Goal: Transaction & Acquisition: Purchase product/service

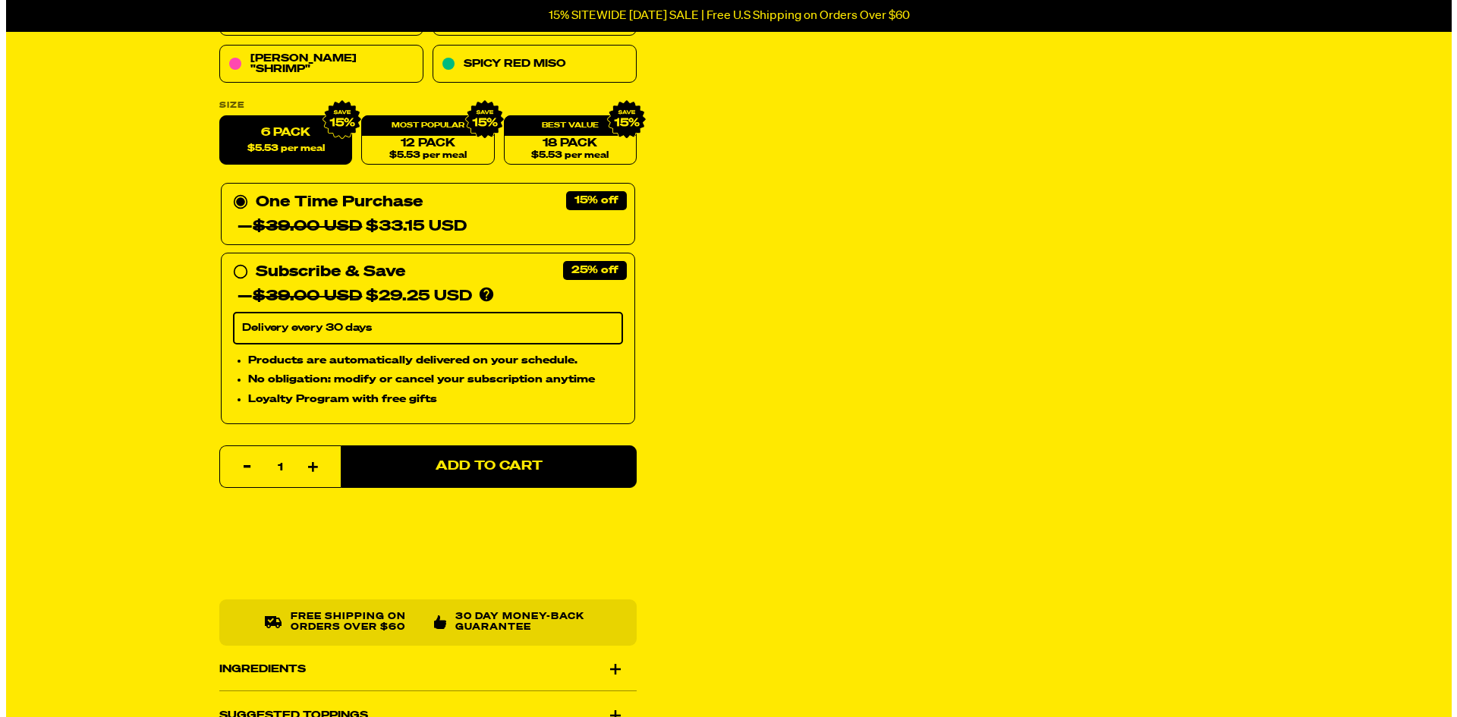
scroll to position [379, 0]
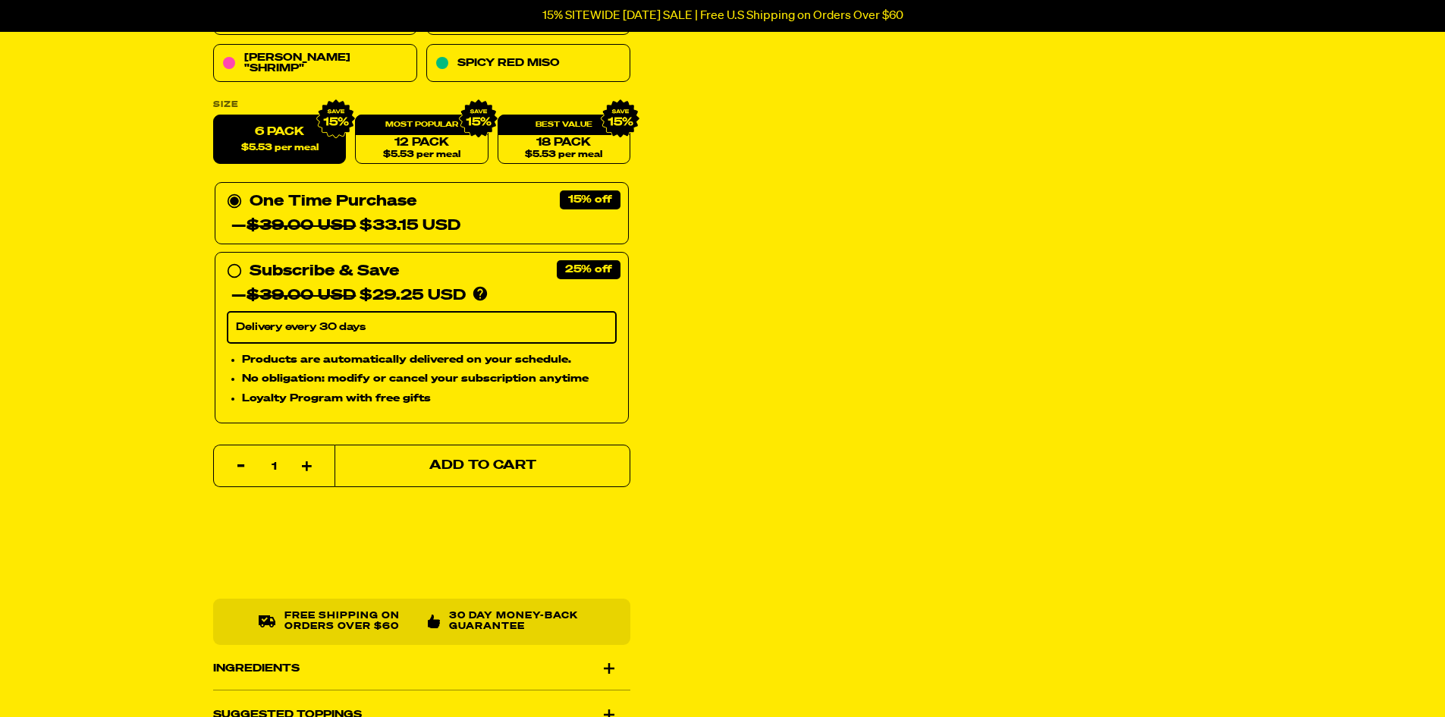
click at [506, 461] on span "Add to Cart" at bounding box center [482, 466] width 107 height 13
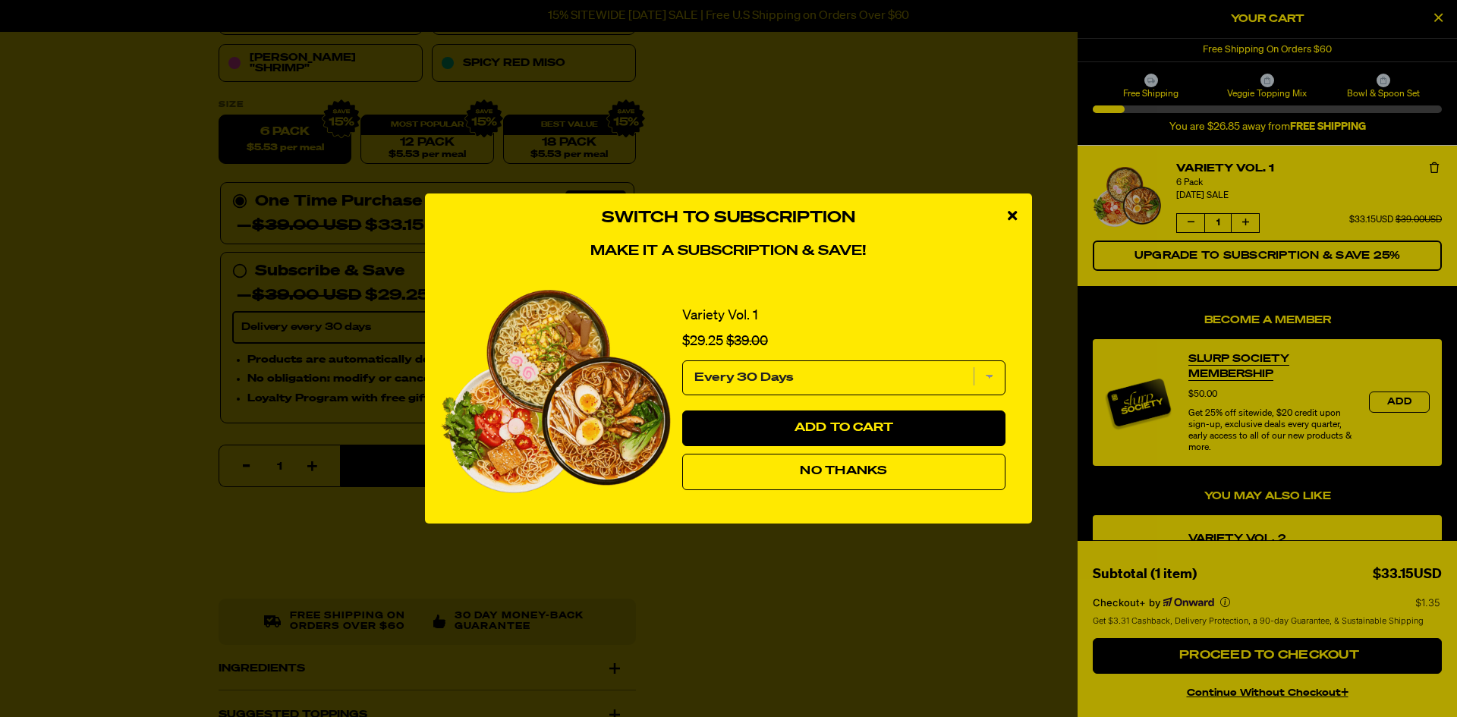
click at [863, 473] on span "No Thanks" at bounding box center [843, 471] width 87 height 12
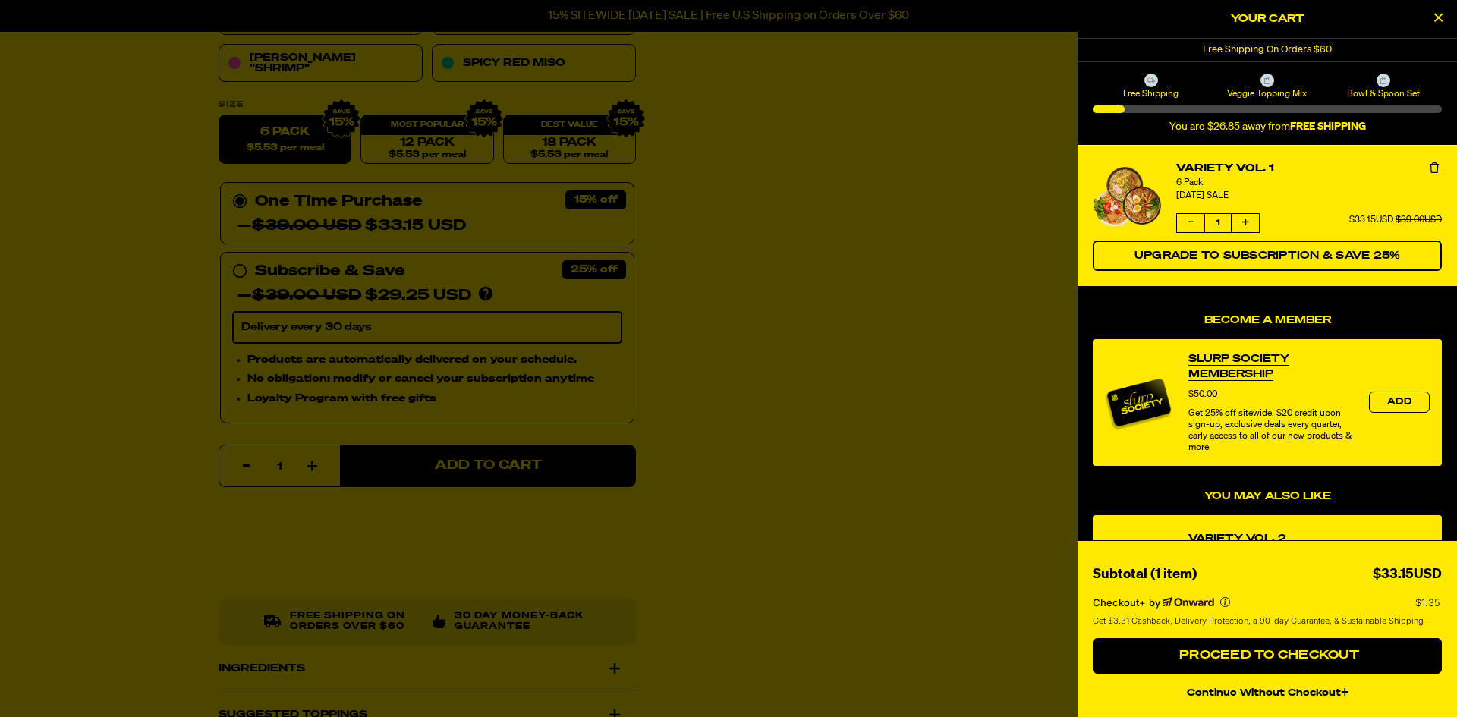
click at [1261, 83] on div at bounding box center [1267, 81] width 14 height 14
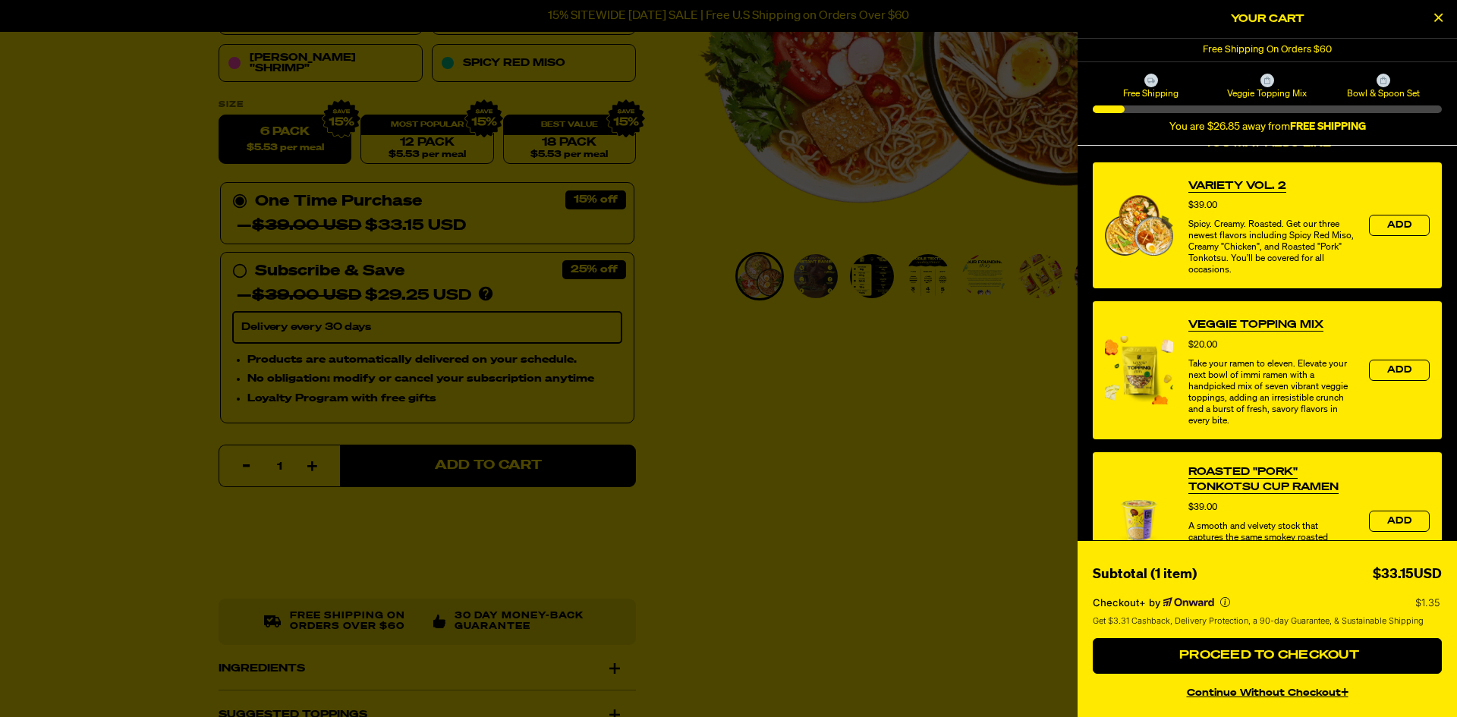
scroll to position [379, 0]
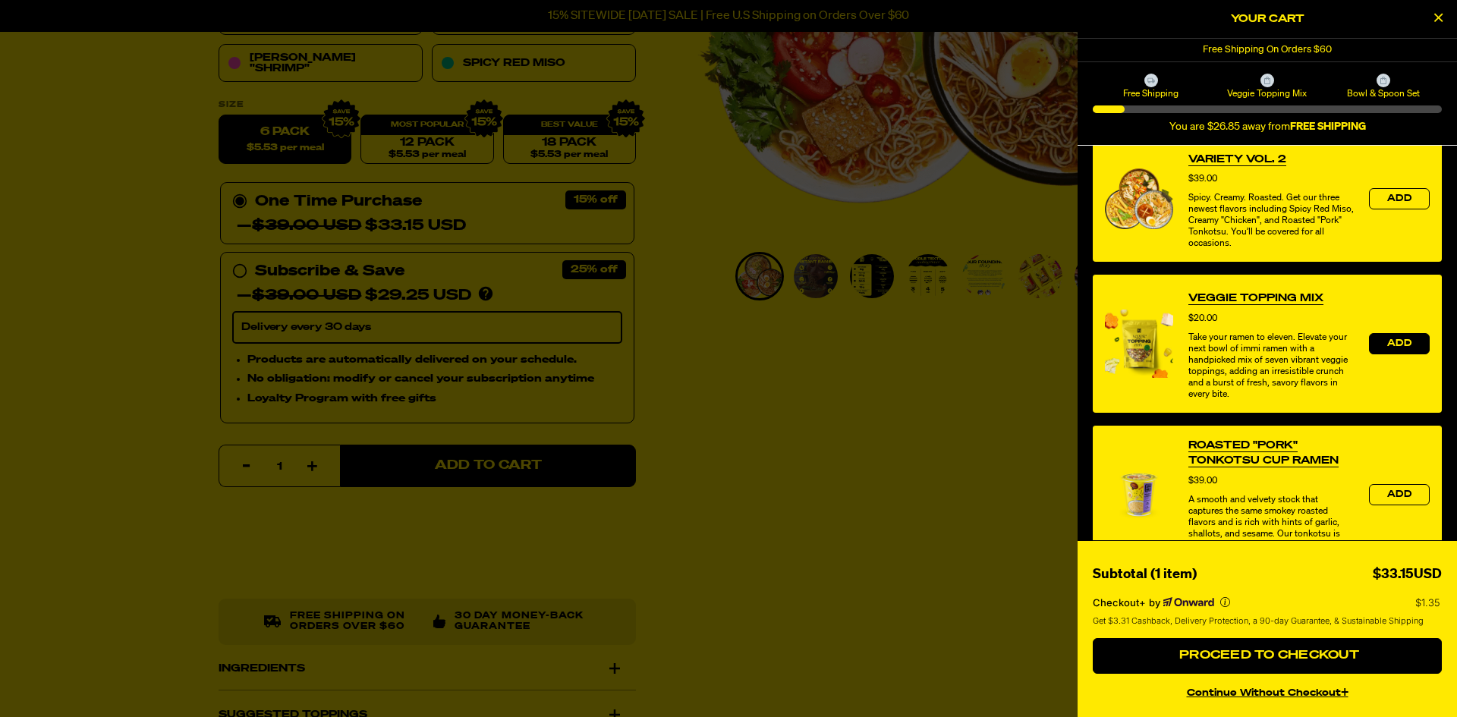
click at [1404, 347] on button "Add" at bounding box center [1399, 343] width 61 height 21
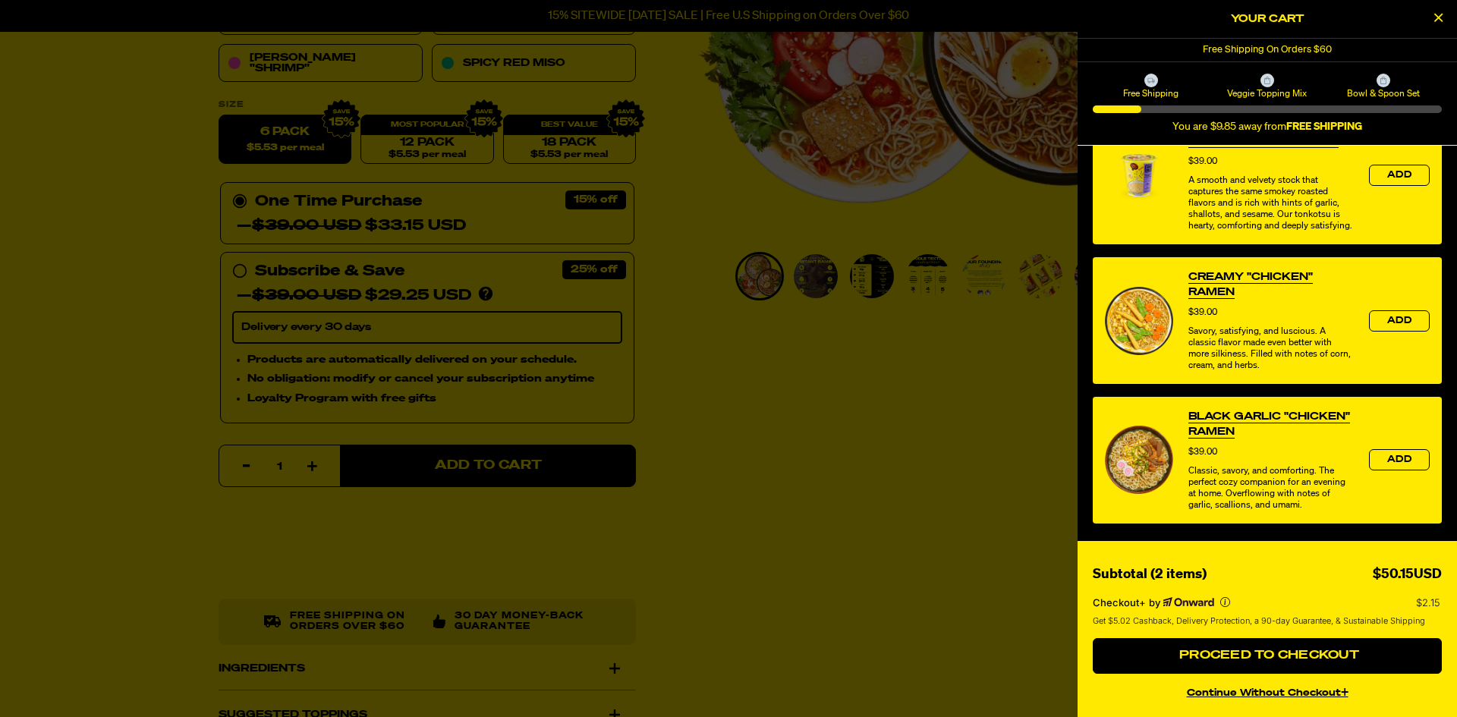
scroll to position [669, 0]
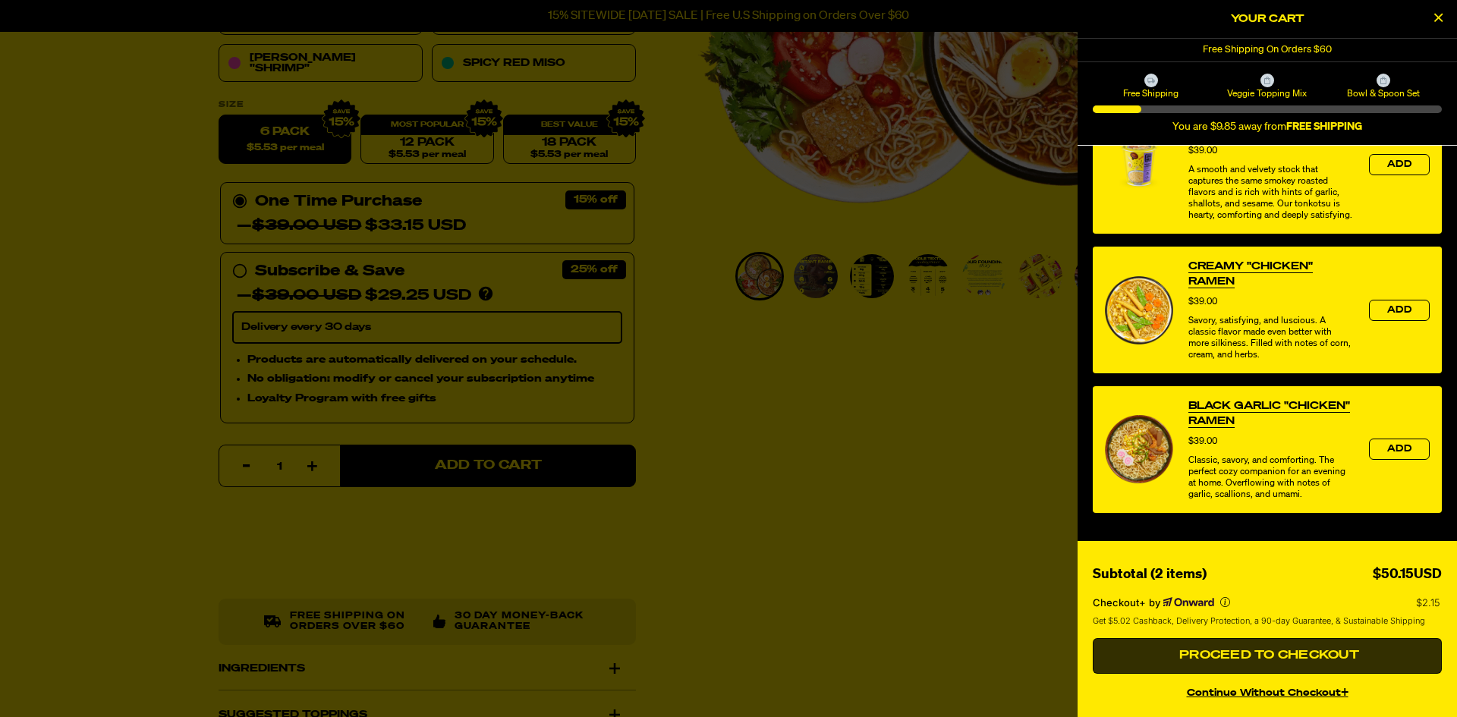
click at [1310, 650] on span "Proceed to Checkout" at bounding box center [1267, 655] width 184 height 12
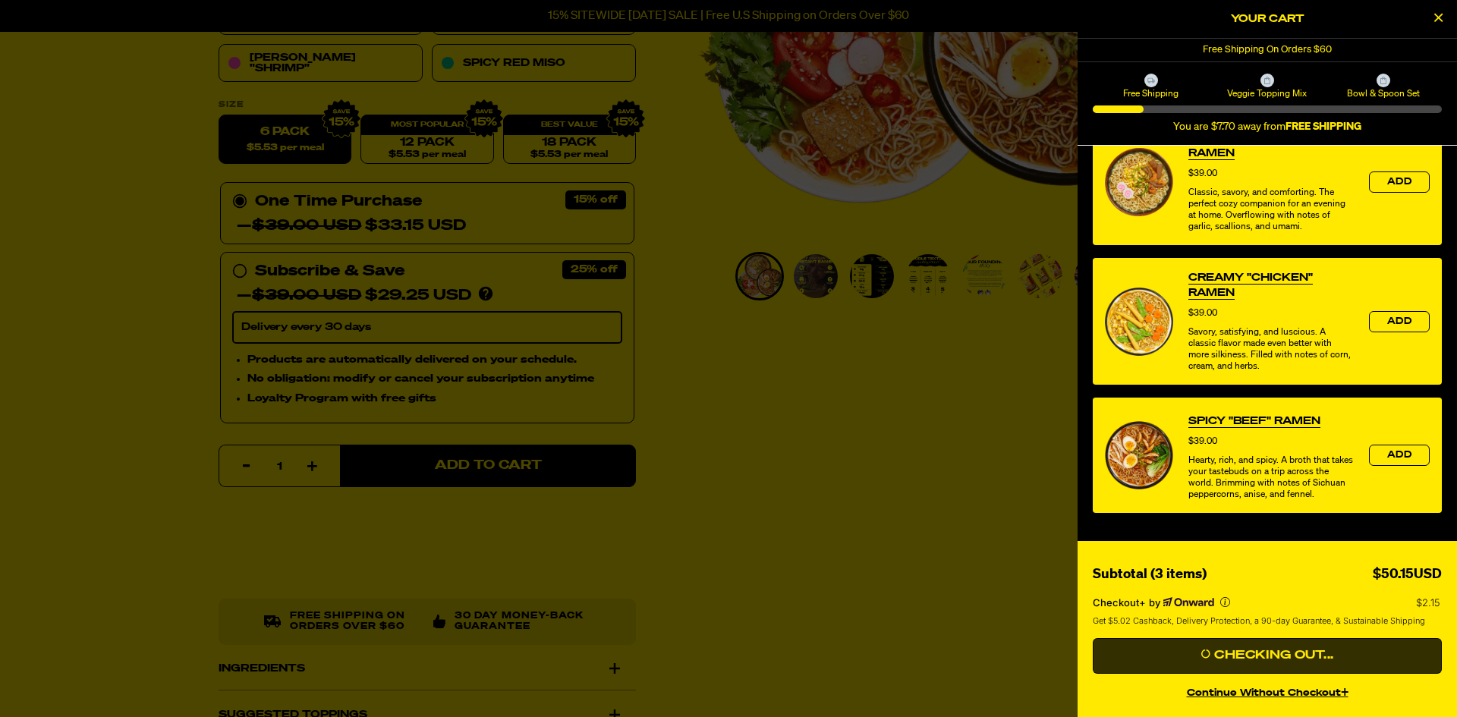
scroll to position [267, 0]
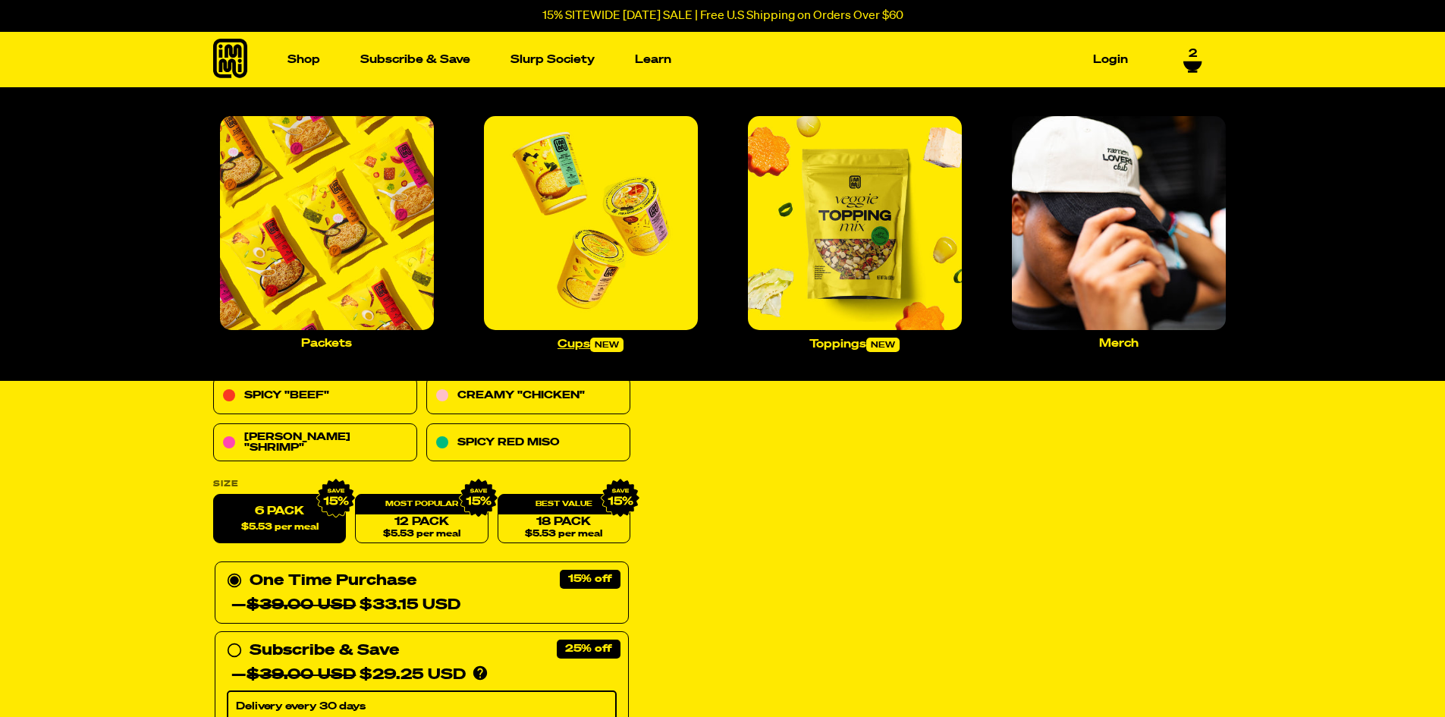
click at [561, 226] on img "Main navigation" at bounding box center [591, 223] width 214 height 214
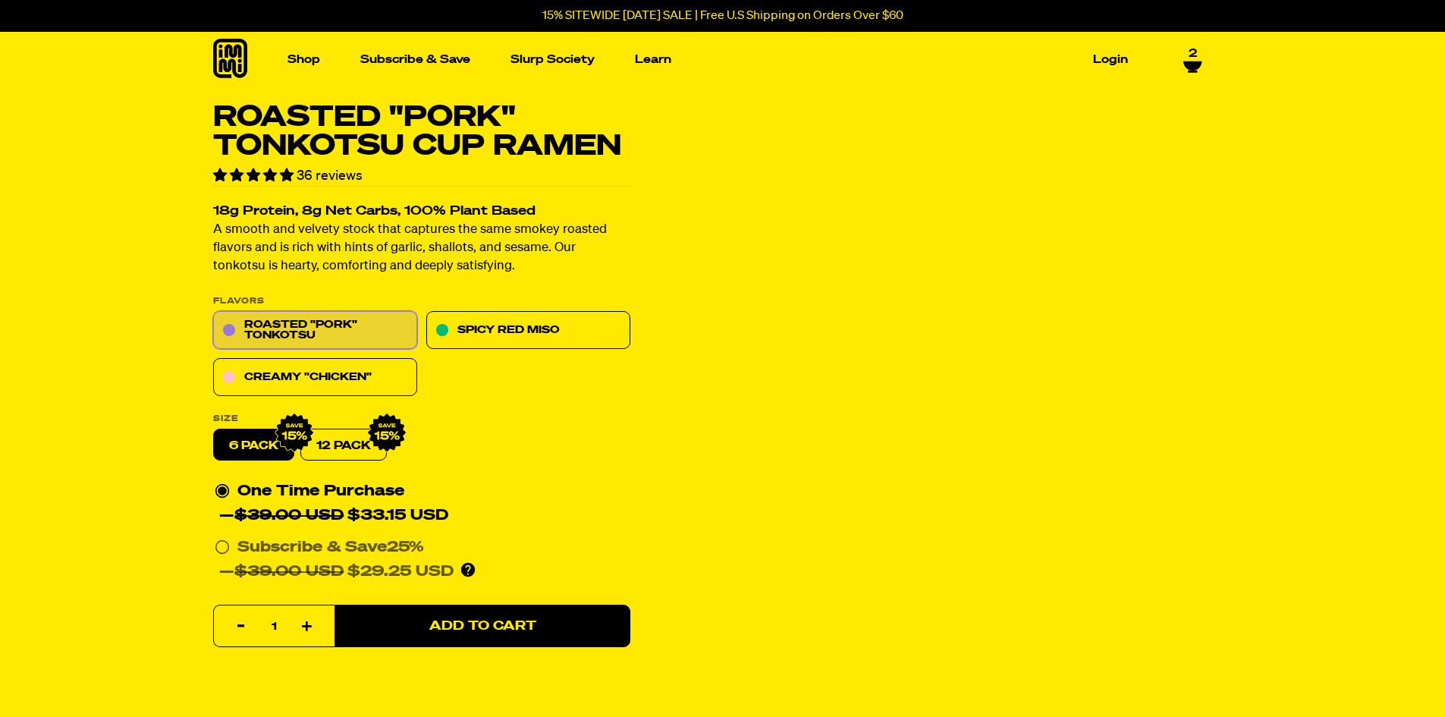
scroll to position [76, 0]
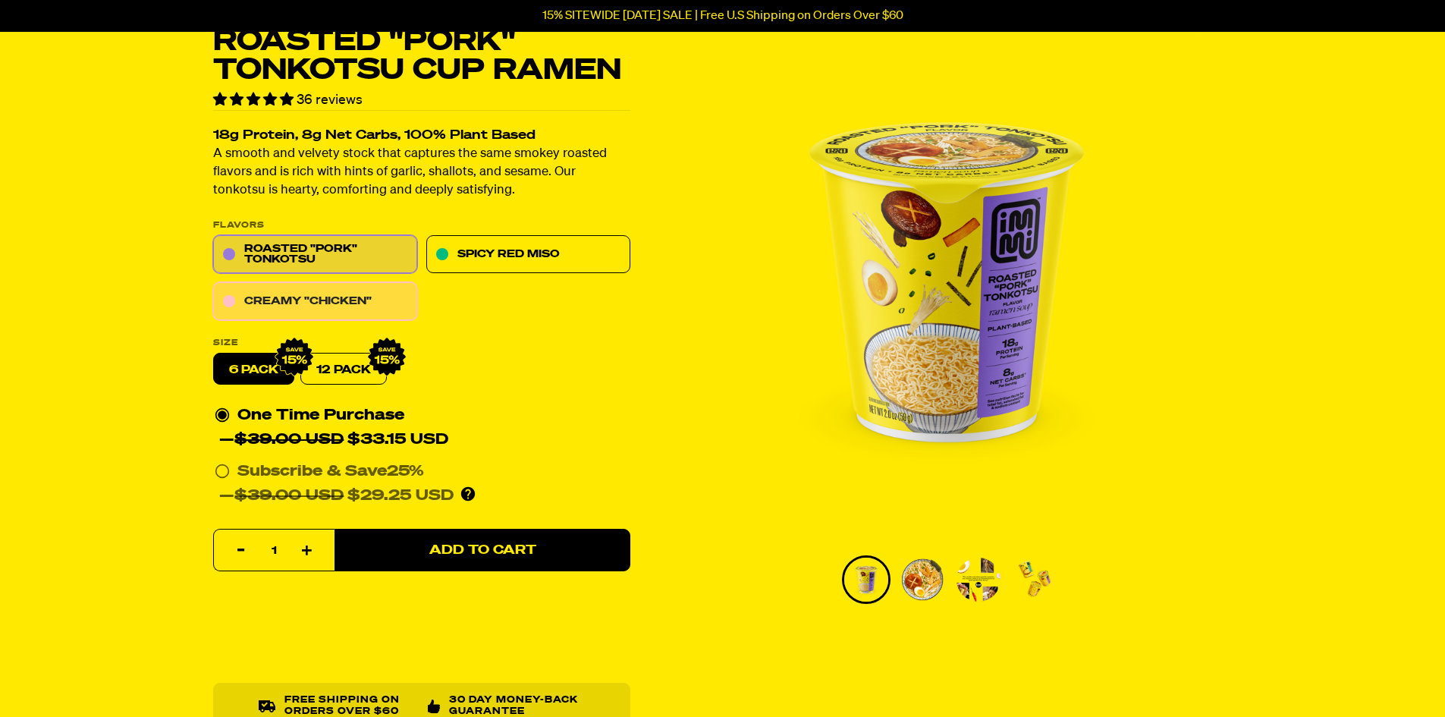
click at [359, 297] on link "Creamy "Chicken"" at bounding box center [315, 302] width 204 height 38
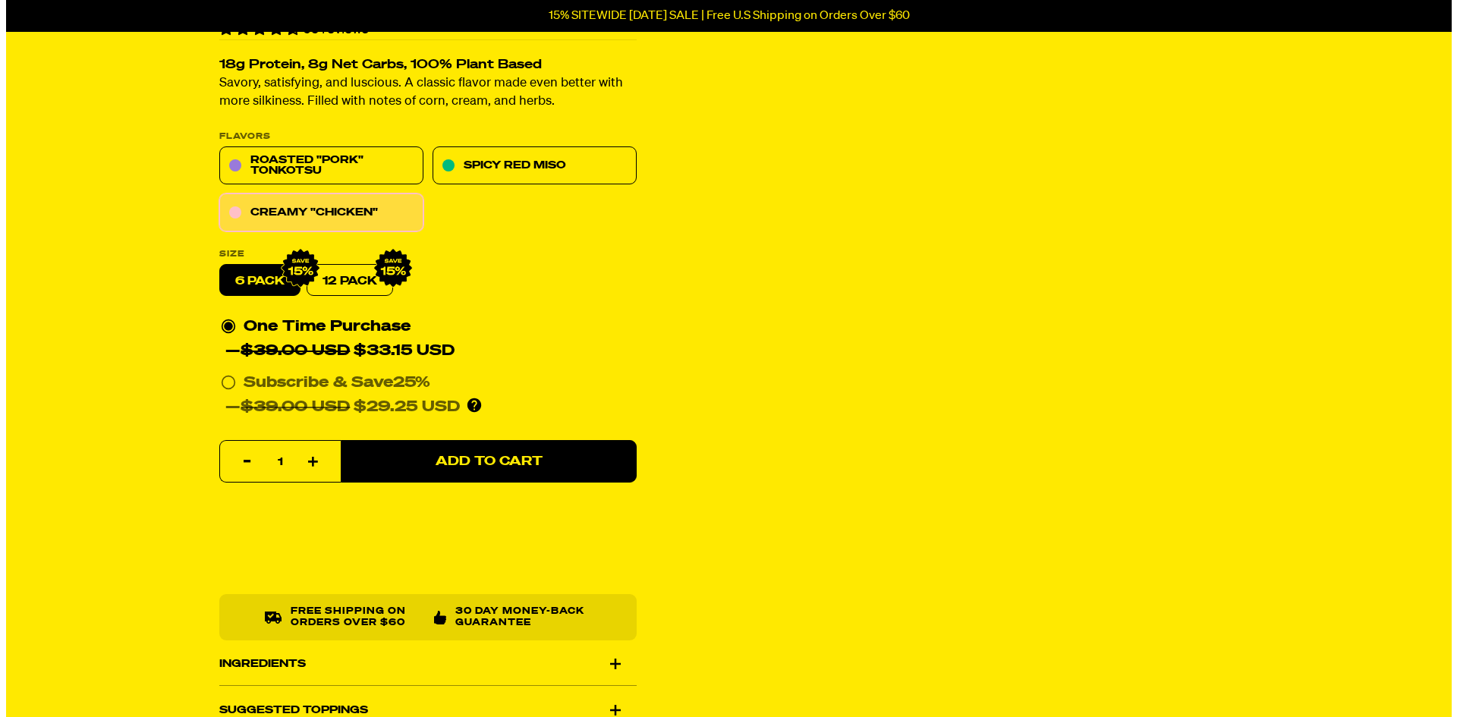
scroll to position [152, 0]
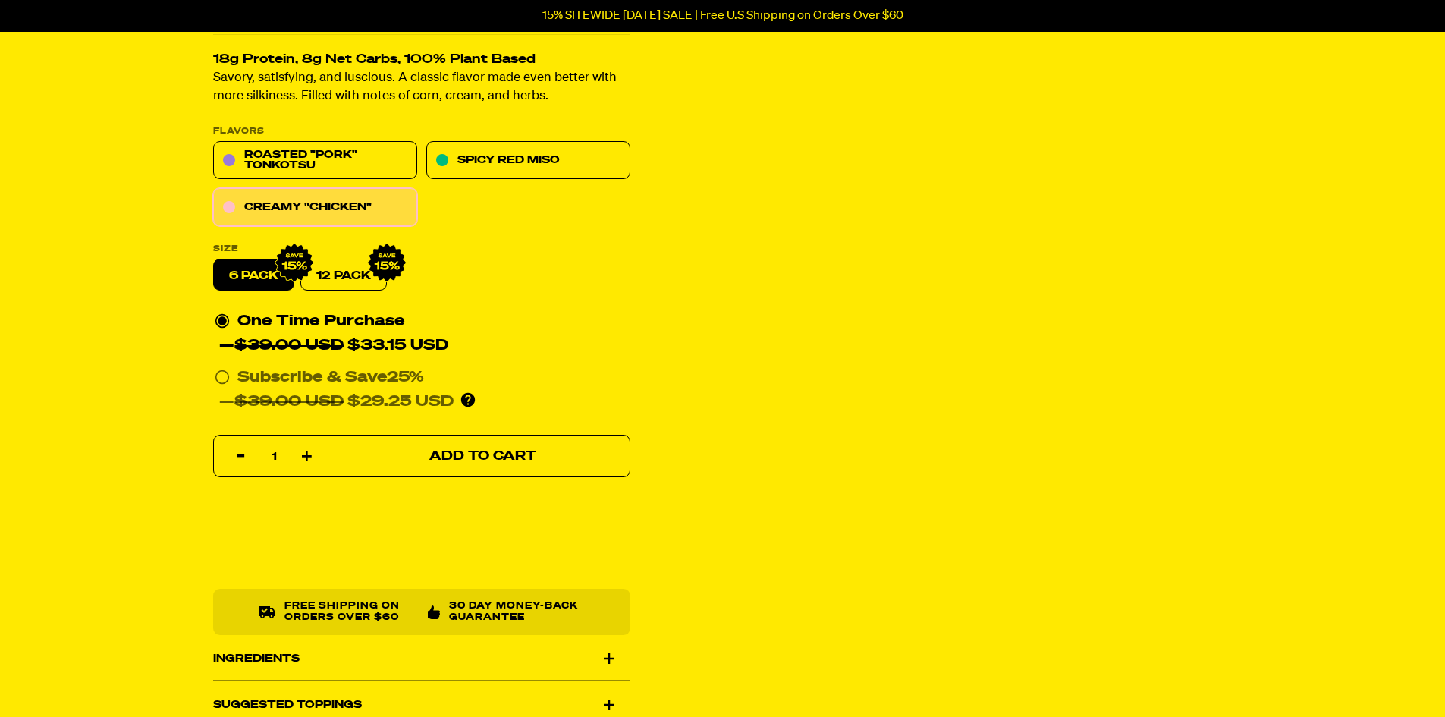
click at [502, 454] on span "Add to Cart" at bounding box center [482, 456] width 107 height 13
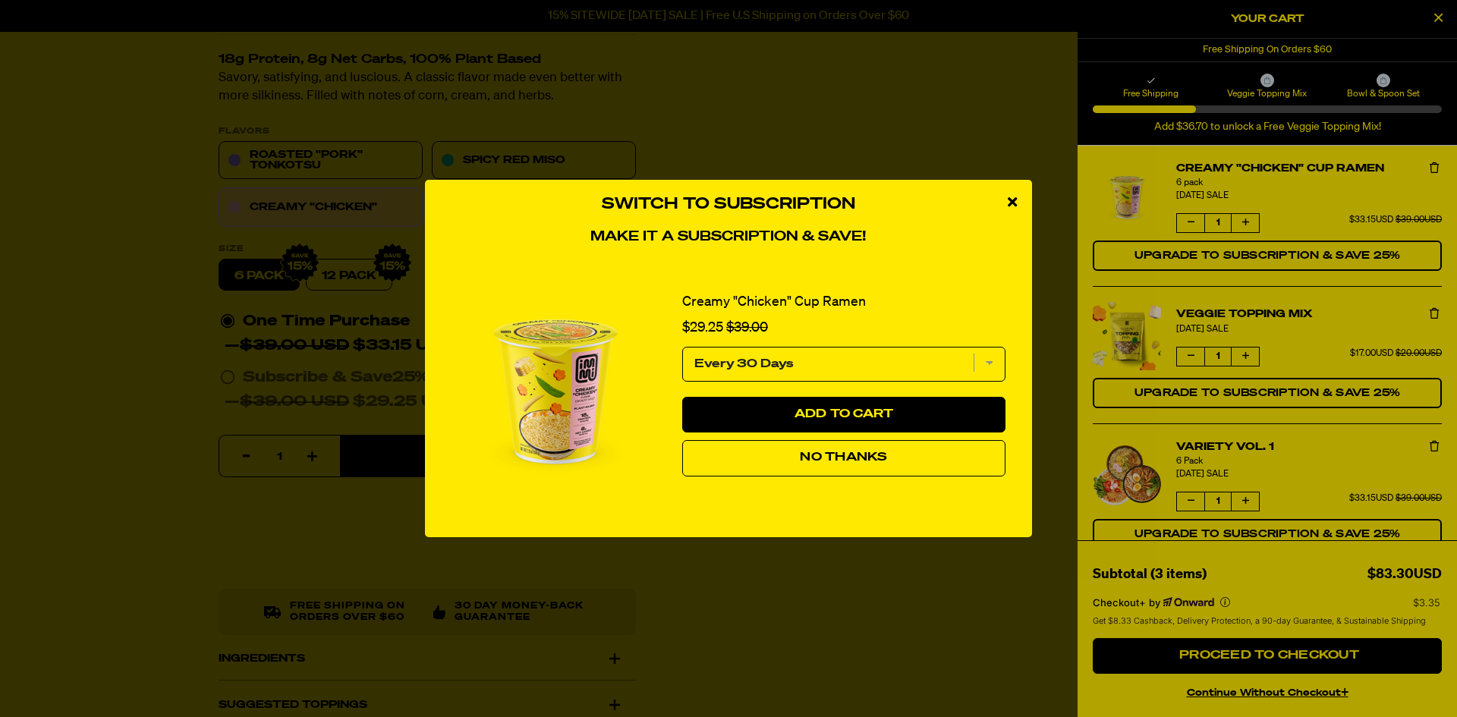
click at [1017, 200] on div "close modal" at bounding box center [1011, 203] width 39 height 46
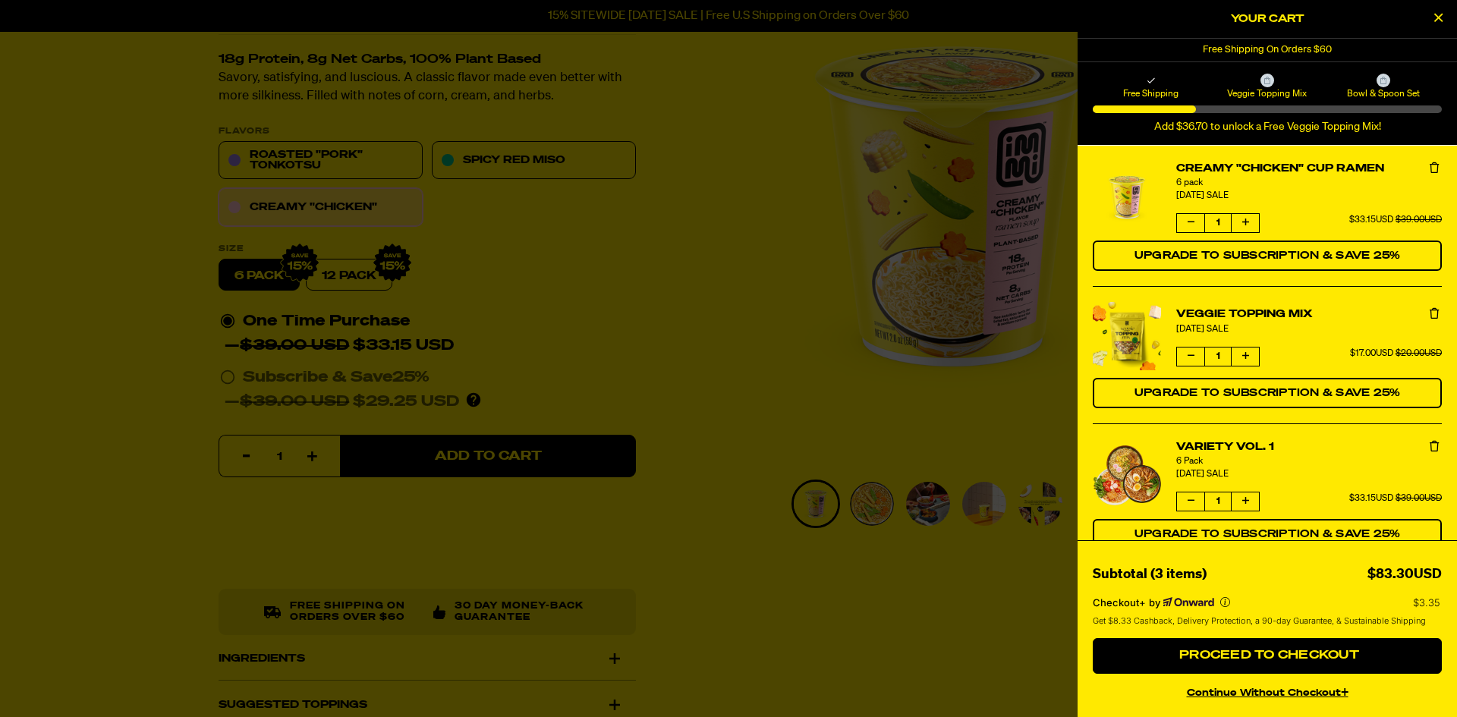
click at [1426, 161] on button "product" at bounding box center [1433, 168] width 15 height 15
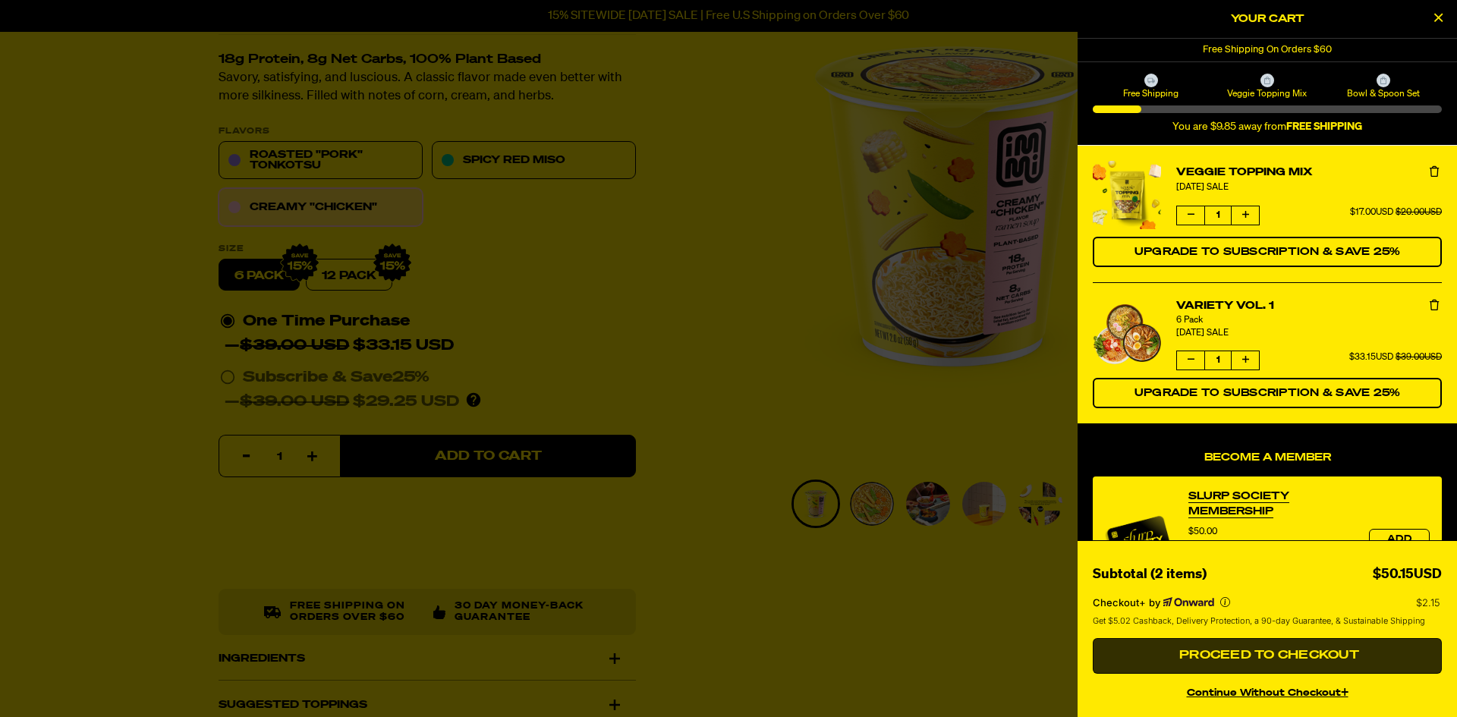
click at [1278, 658] on span "Proceed to Checkout" at bounding box center [1267, 655] width 184 height 12
